Goal: Navigation & Orientation: Find specific page/section

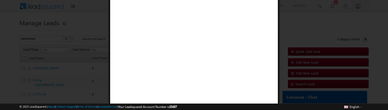
scroll to position [1, 0]
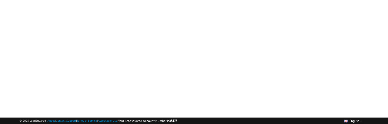
scroll to position [128, 0]
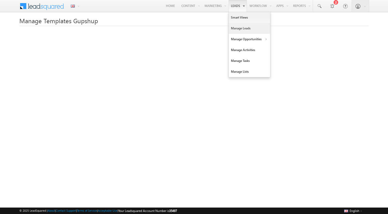
click at [238, 27] on link "Manage Leads" at bounding box center [249, 28] width 41 height 11
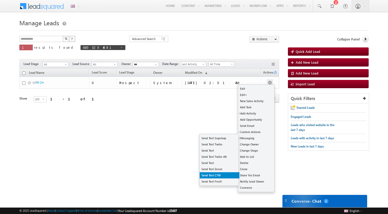
click at [217, 173] on link "Send Text CTM" at bounding box center [219, 175] width 40 height 6
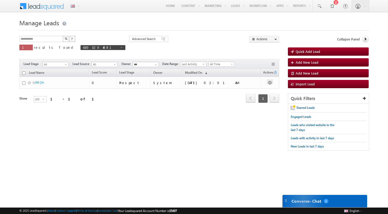
click at [269, 81] on button "button" at bounding box center [269, 82] width 5 height 5
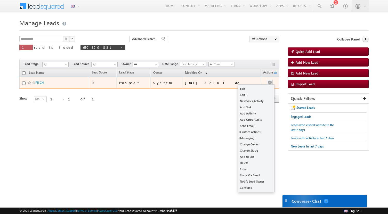
click at [269, 81] on button "button" at bounding box center [269, 82] width 5 height 5
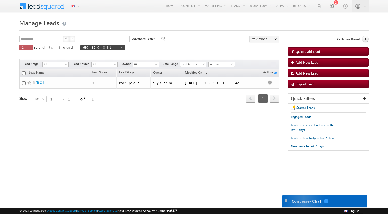
click at [234, 122] on div "**********" at bounding box center [193, 96] width 349 height 120
click at [269, 83] on button "button" at bounding box center [269, 82] width 5 height 5
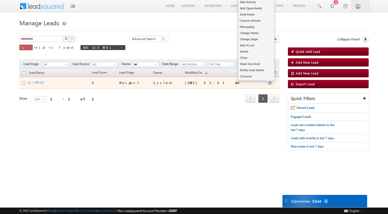
click at [269, 83] on button "button" at bounding box center [269, 82] width 5 height 5
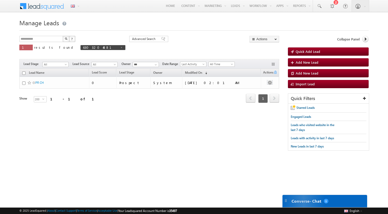
click at [270, 83] on button "button" at bounding box center [269, 82] width 5 height 5
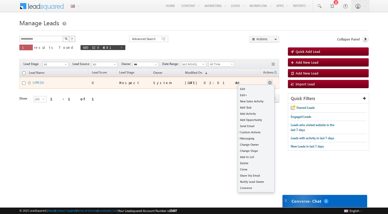
click at [270, 83] on button "button" at bounding box center [269, 82] width 5 height 5
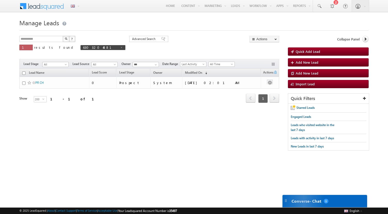
click at [269, 84] on button "button" at bounding box center [269, 82] width 5 height 5
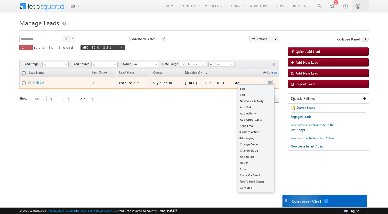
click at [269, 84] on button "button" at bounding box center [269, 82] width 5 height 5
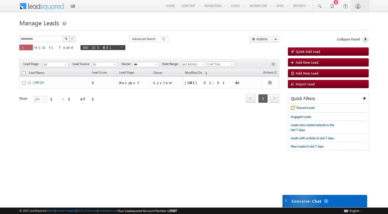
click at [41, 82] on link "PR CH" at bounding box center [39, 83] width 9 height 4
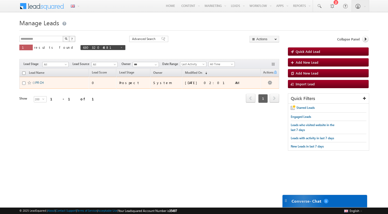
click at [41, 82] on link "PR CH" at bounding box center [39, 83] width 9 height 4
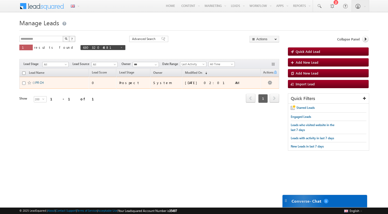
click at [41, 82] on link "PR CH" at bounding box center [39, 83] width 9 height 4
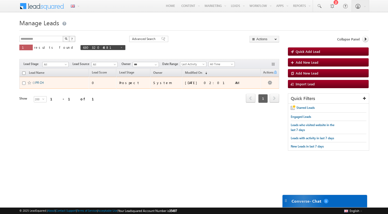
click at [41, 82] on link "PR CH" at bounding box center [39, 83] width 9 height 4
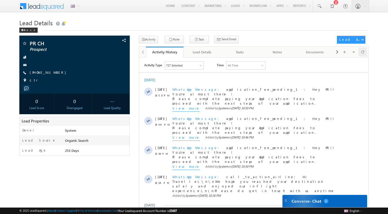
click at [362, 52] on span at bounding box center [362, 51] width 3 height 9
